Goal: Check status

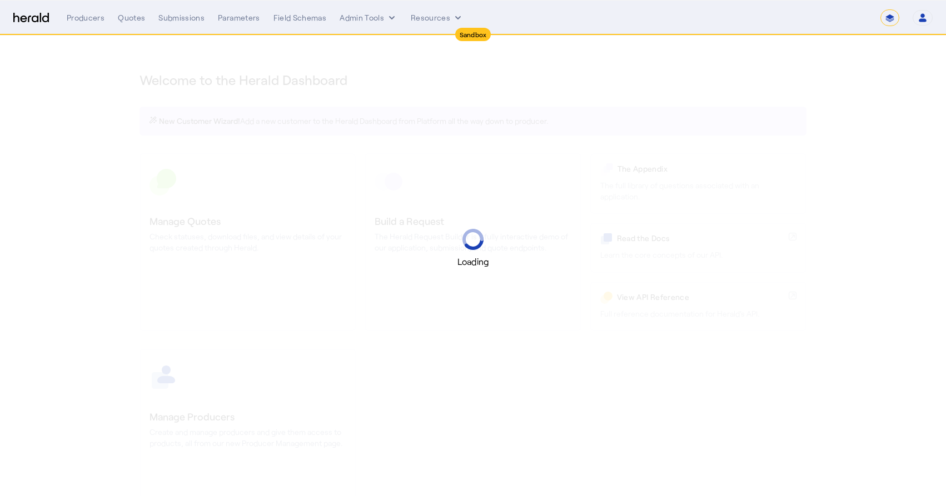
select select "*******"
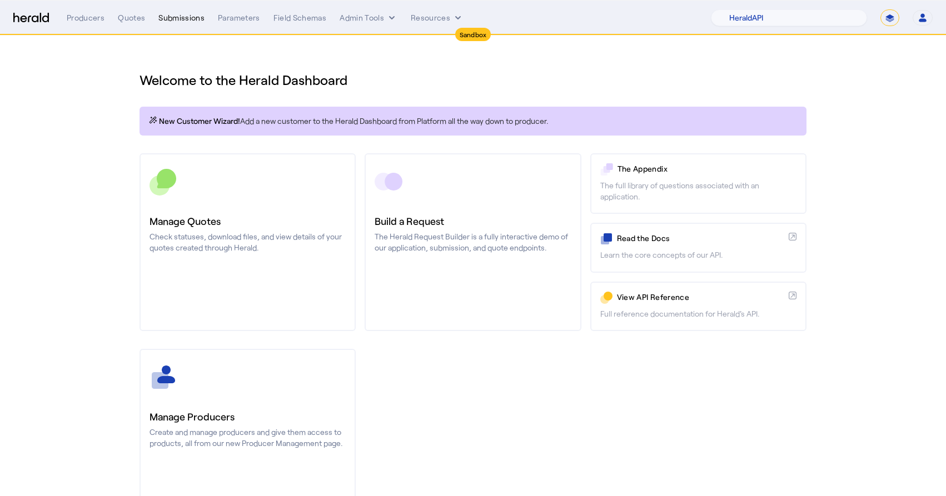
click at [183, 15] on div "Submissions" at bounding box center [181, 17] width 46 height 11
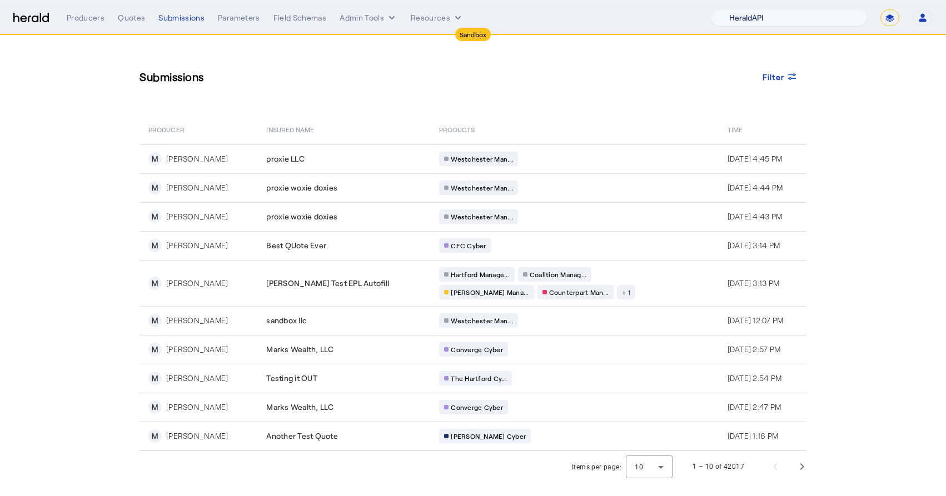
click at [782, 21] on select "1Fort Acrisure Acturis Affinity Advisors Affinity Risk Agentero AmWins Anzen Ao…" at bounding box center [789, 17] width 156 height 17
select select "pfm_129z_babbix"
click at [742, 9] on select "1Fort Acrisure Acturis Affinity Advisors Affinity Risk Agentero AmWins Anzen Ao…" at bounding box center [789, 17] width 156 height 17
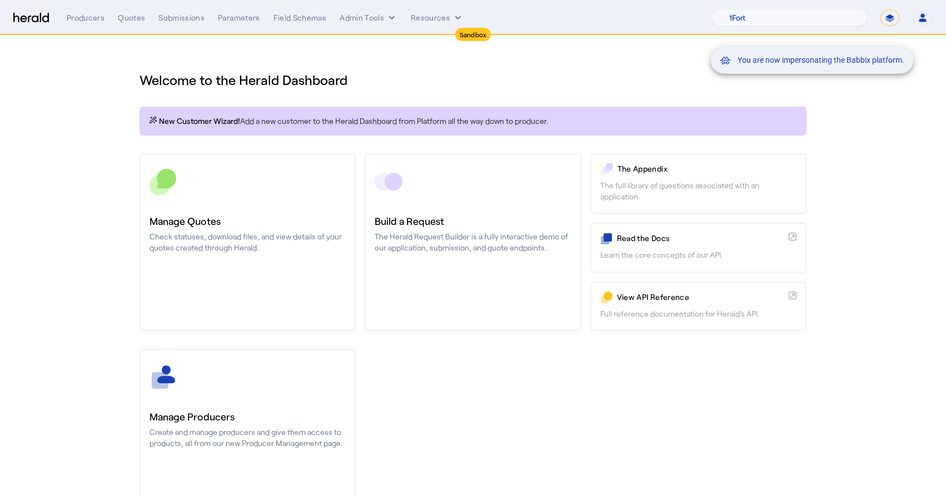
click at [190, 21] on div "You are now impersonating the Babbix platform." at bounding box center [473, 248] width 946 height 496
click at [187, 16] on div "You are now impersonating the Babbix platform." at bounding box center [473, 248] width 946 height 496
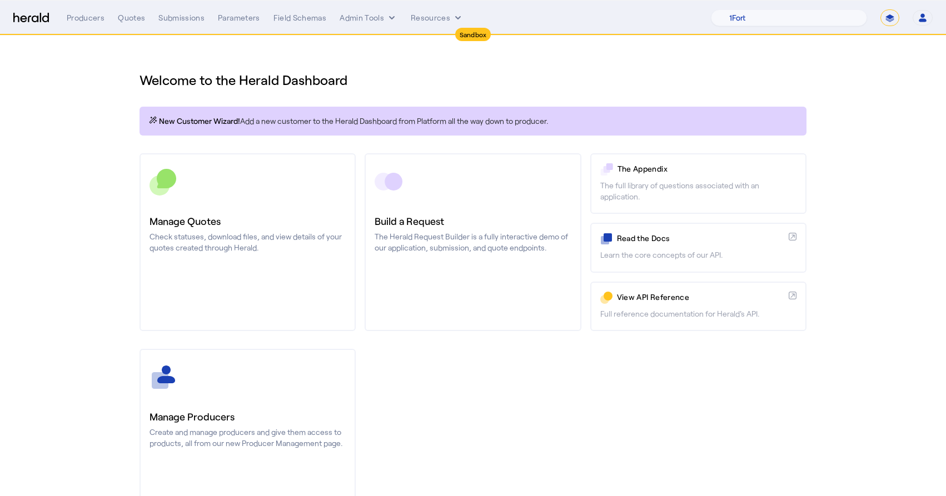
click at [187, 16] on div "Submissions" at bounding box center [181, 17] width 46 height 11
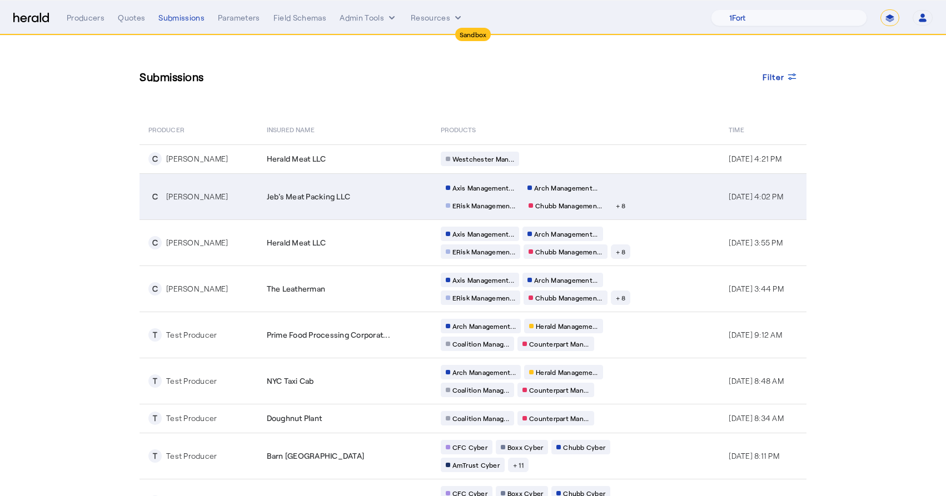
click at [395, 211] on td "Jeb's Meat Packing LLC" at bounding box center [345, 196] width 174 height 46
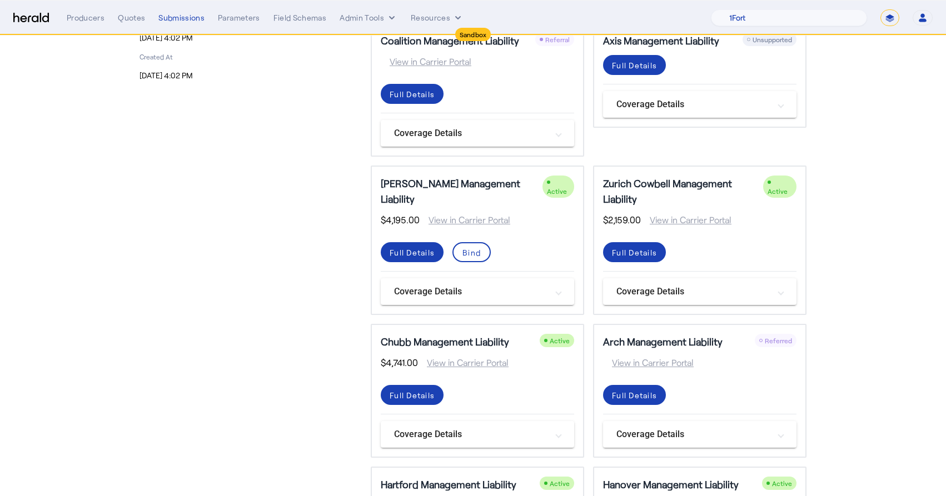
scroll to position [225, 0]
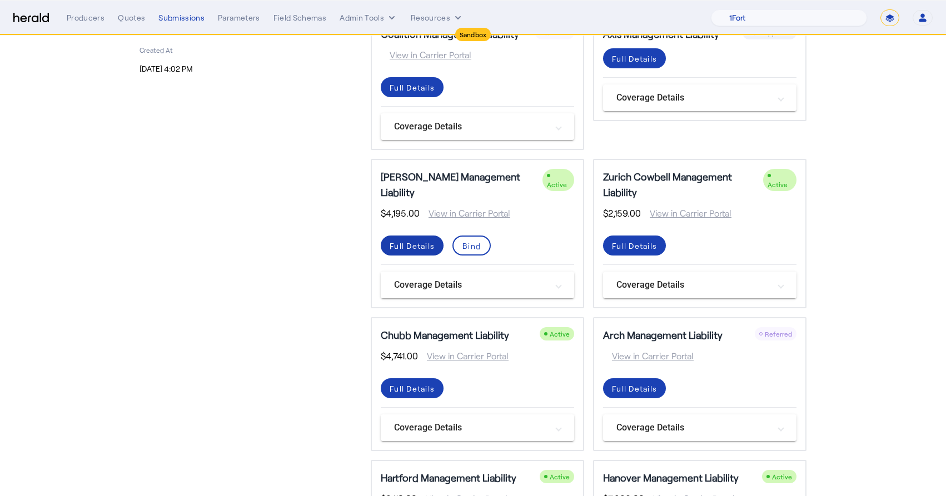
click at [424, 240] on div "Full Details" at bounding box center [412, 246] width 45 height 12
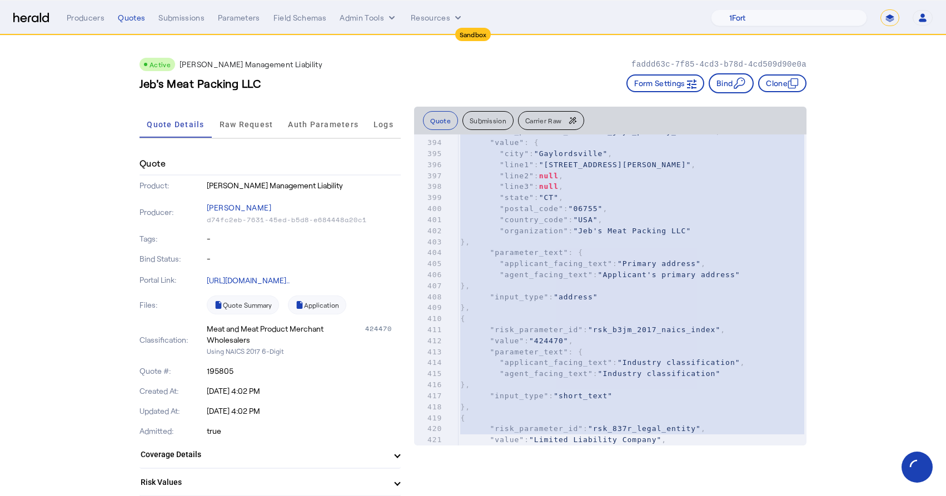
scroll to position [5931, 0]
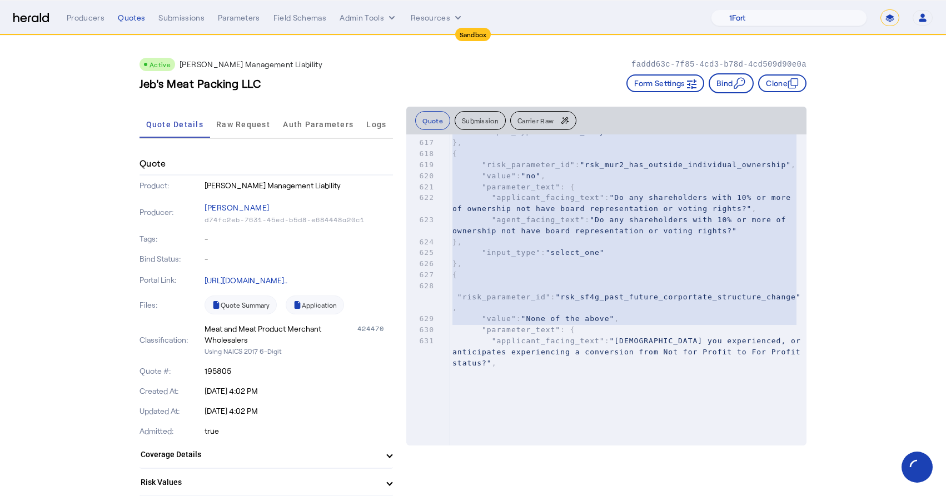
type textarea "**********"
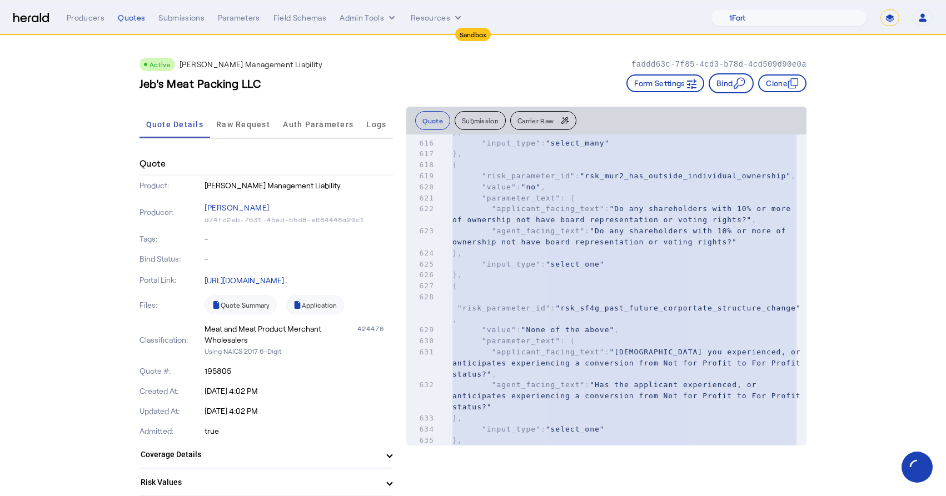
drag, startPoint x: 453, startPoint y: 148, endPoint x: 462, endPoint y: 543, distance: 394.8
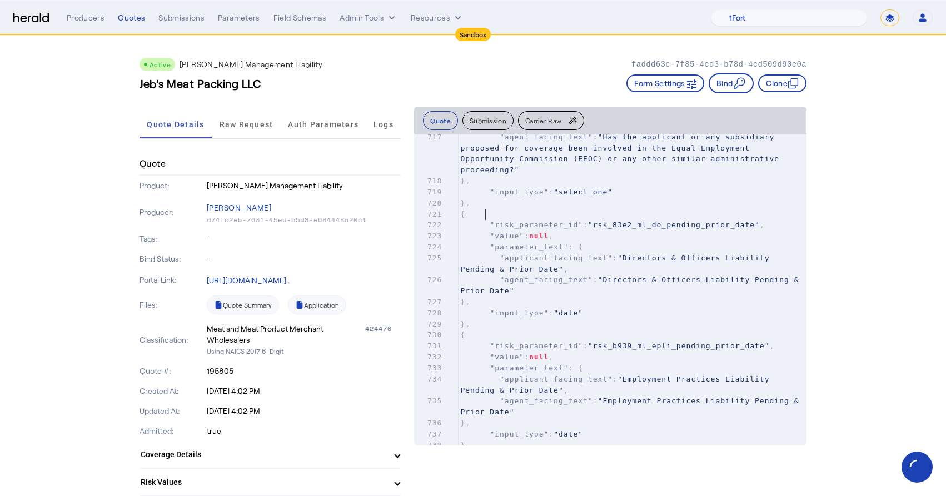
click at [669, 213] on pre "{" at bounding box center [632, 214] width 349 height 11
type textarea "**********"
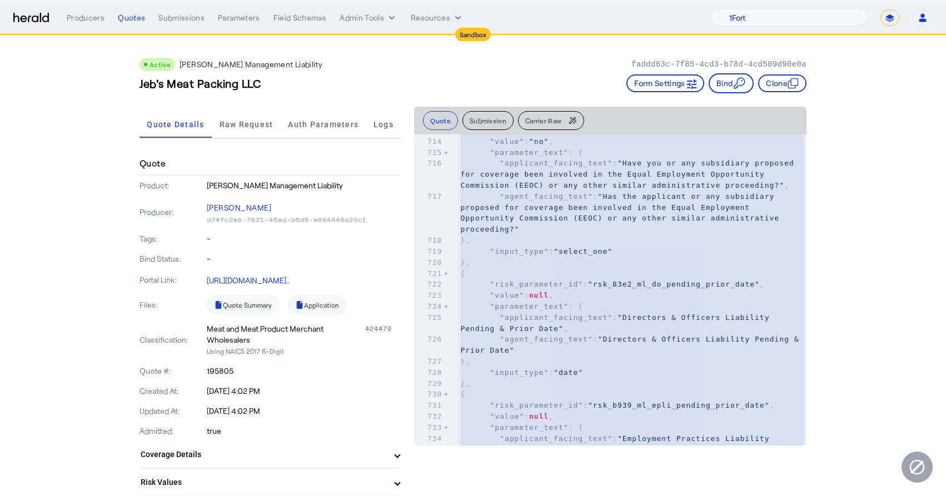
scroll to position [9430, 0]
